Goal: Task Accomplishment & Management: Use online tool/utility

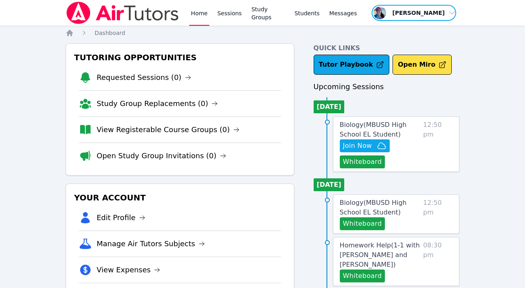
click at [401, 14] on span "button" at bounding box center [414, 13] width 86 height 18
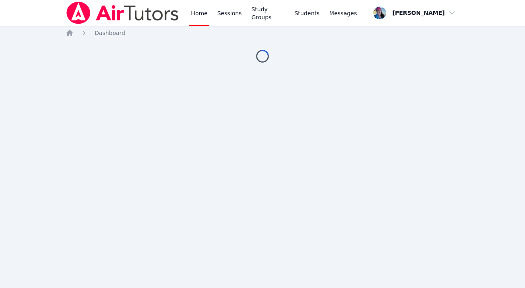
click at [443, 87] on div "Home Sessions Study Groups Students Messages Open user menu Megan Nepshinsky Op…" at bounding box center [262, 144] width 525 height 288
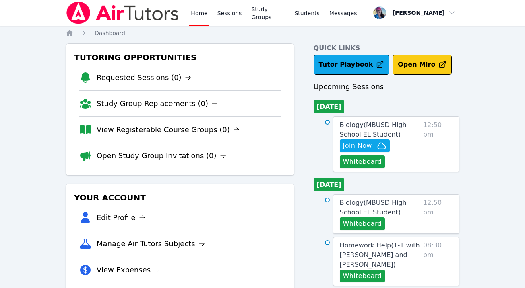
click at [407, 62] on button "Open Miro" at bounding box center [421, 65] width 59 height 20
click at [367, 163] on button "Whiteboard" at bounding box center [362, 162] width 45 height 13
click at [364, 130] on link "Biology ( MBUSD High School EL Student )" at bounding box center [380, 129] width 80 height 19
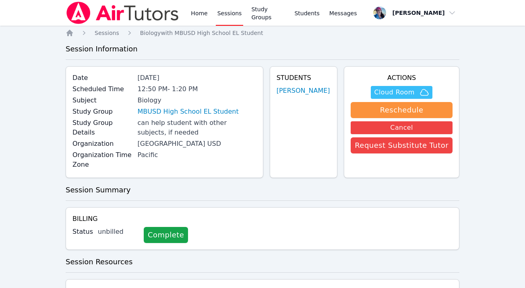
click at [405, 91] on span "Cloud Room" at bounding box center [394, 93] width 40 height 10
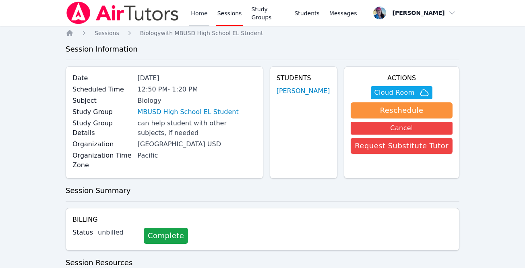
click at [197, 15] on link "Home" at bounding box center [199, 13] width 20 height 26
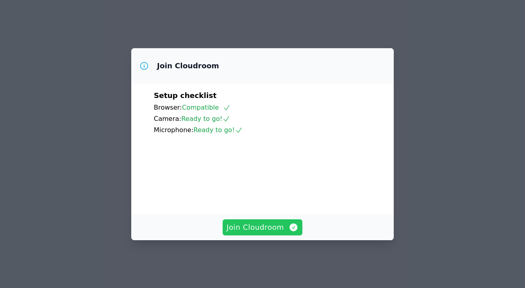
click at [260, 233] on span "Join Cloudroom" at bounding box center [262, 227] width 72 height 11
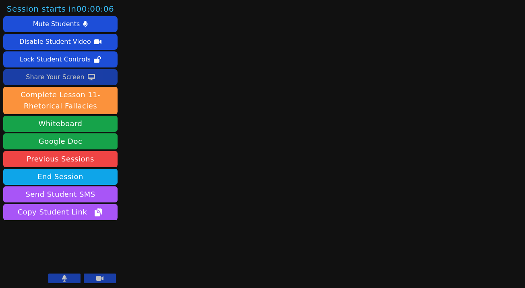
click at [57, 80] on div "Share Your Screen" at bounding box center [55, 77] width 59 height 13
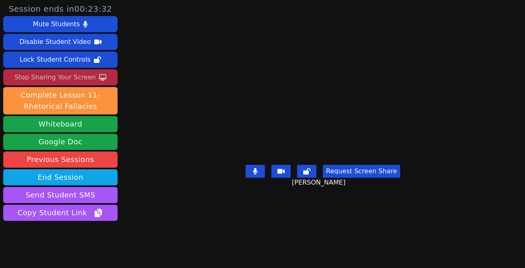
click at [358, 177] on button "Request Screen Share" at bounding box center [361, 171] width 77 height 13
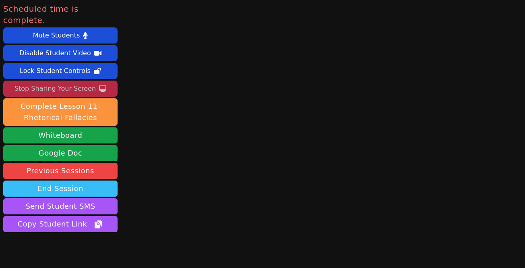
click at [65, 180] on button "End Session" at bounding box center [60, 188] width 114 height 16
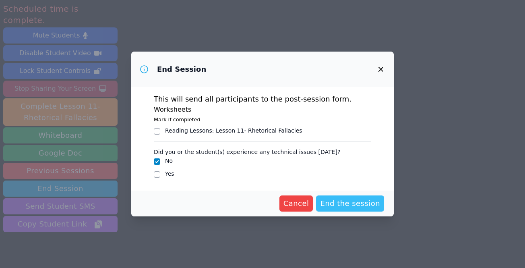
click at [349, 203] on span "End the session" at bounding box center [350, 203] width 60 height 11
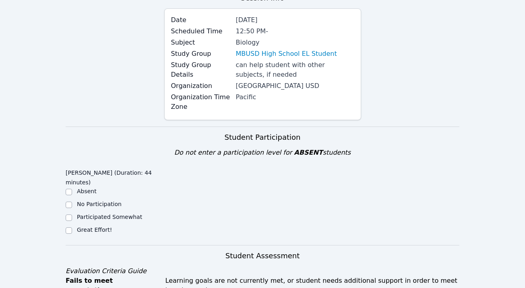
scroll to position [169, 0]
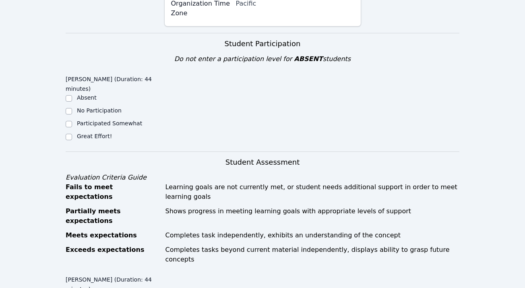
click at [95, 133] on label "Great Effort!" at bounding box center [94, 136] width 35 height 6
click at [72, 134] on input "Great Effort!" at bounding box center [69, 137] width 6 height 6
checkbox input "true"
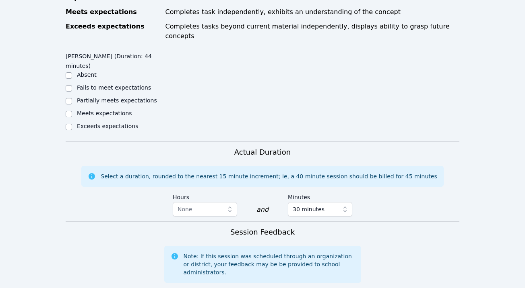
click at [98, 110] on label "Meets expectations" at bounding box center [104, 113] width 55 height 6
click at [72, 111] on input "Meets expectations" at bounding box center [69, 114] width 6 height 6
checkbox input "true"
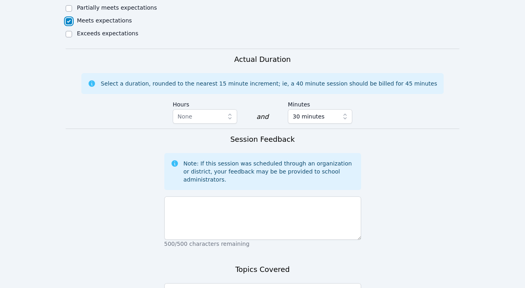
scroll to position [555, 0]
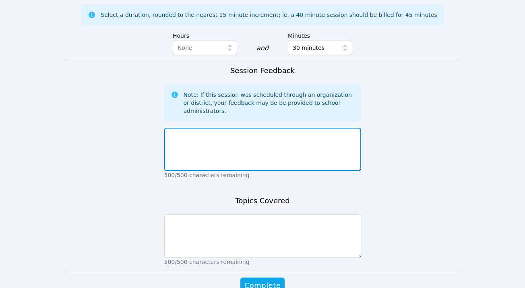
click at [231, 128] on textarea at bounding box center [262, 149] width 197 height 43
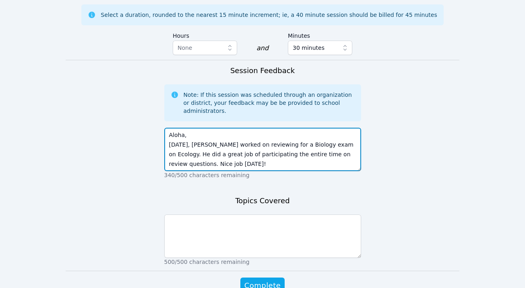
type textarea "Aloha, Today, Tareq worked on reviewing for a Biology exam on Ecology. He did a…"
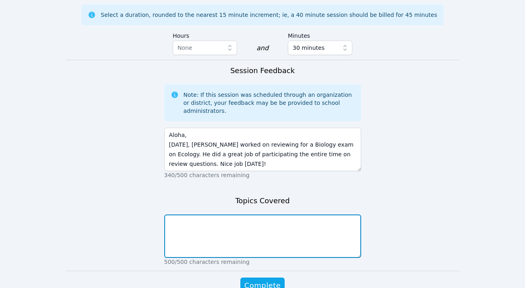
click at [232, 215] on textarea at bounding box center [262, 236] width 197 height 43
type textarea "B"
type textarea "Ecology review"
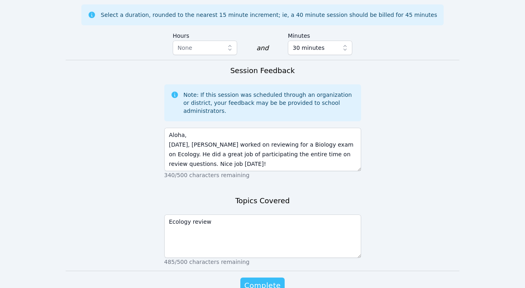
click at [251, 280] on span "Complete" at bounding box center [262, 285] width 36 height 11
